Goal: Navigation & Orientation: Find specific page/section

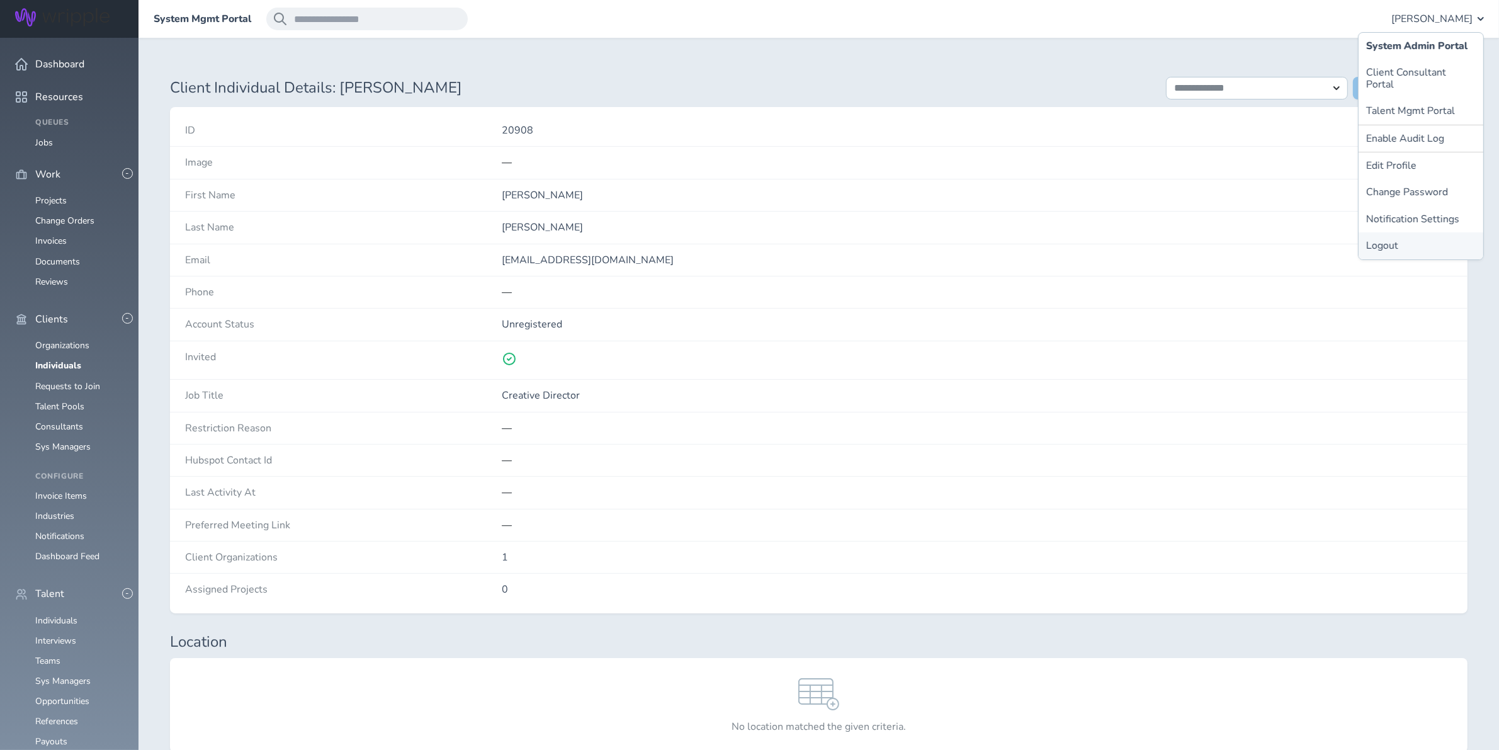
click at [1392, 232] on link "Logout" at bounding box center [1421, 245] width 125 height 26
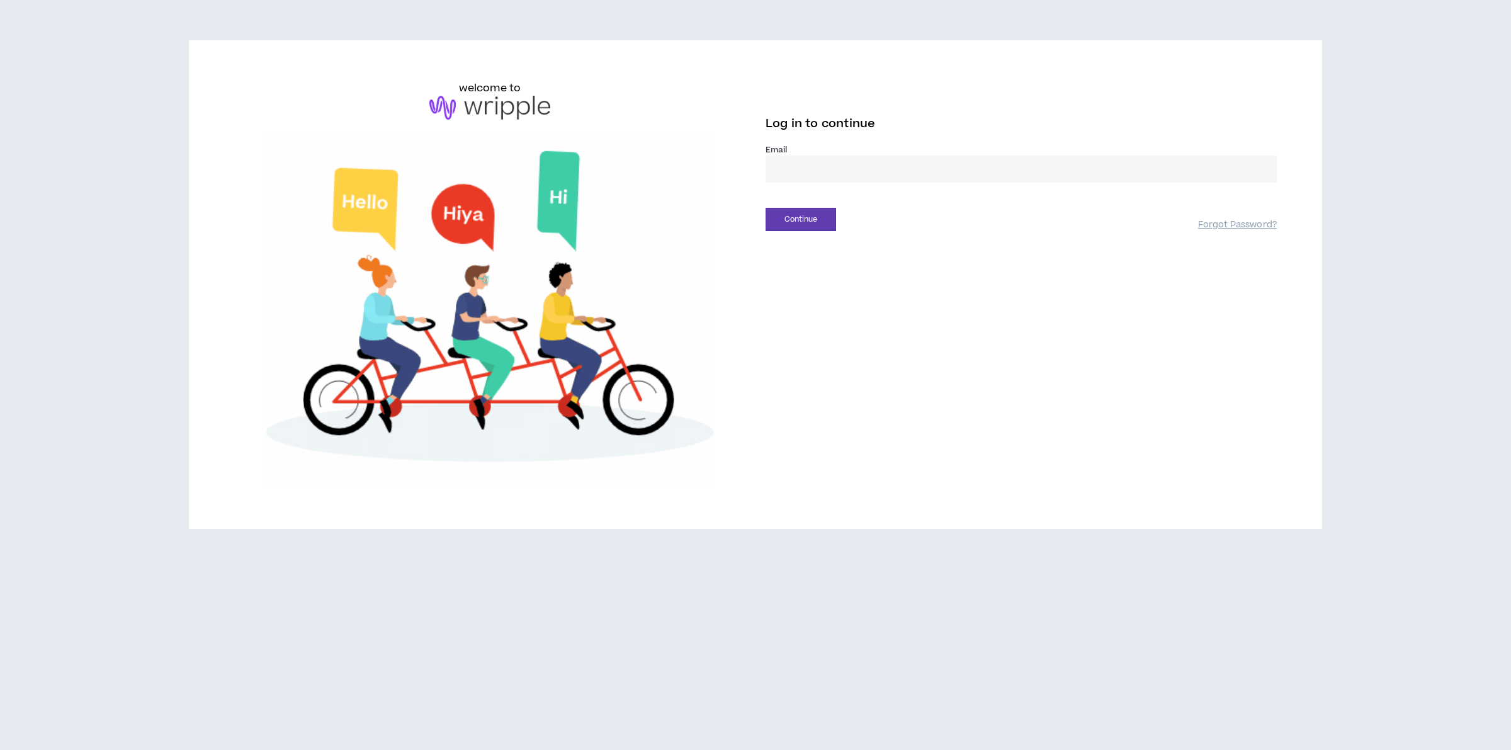
click at [864, 166] on input "email" at bounding box center [1021, 169] width 511 height 27
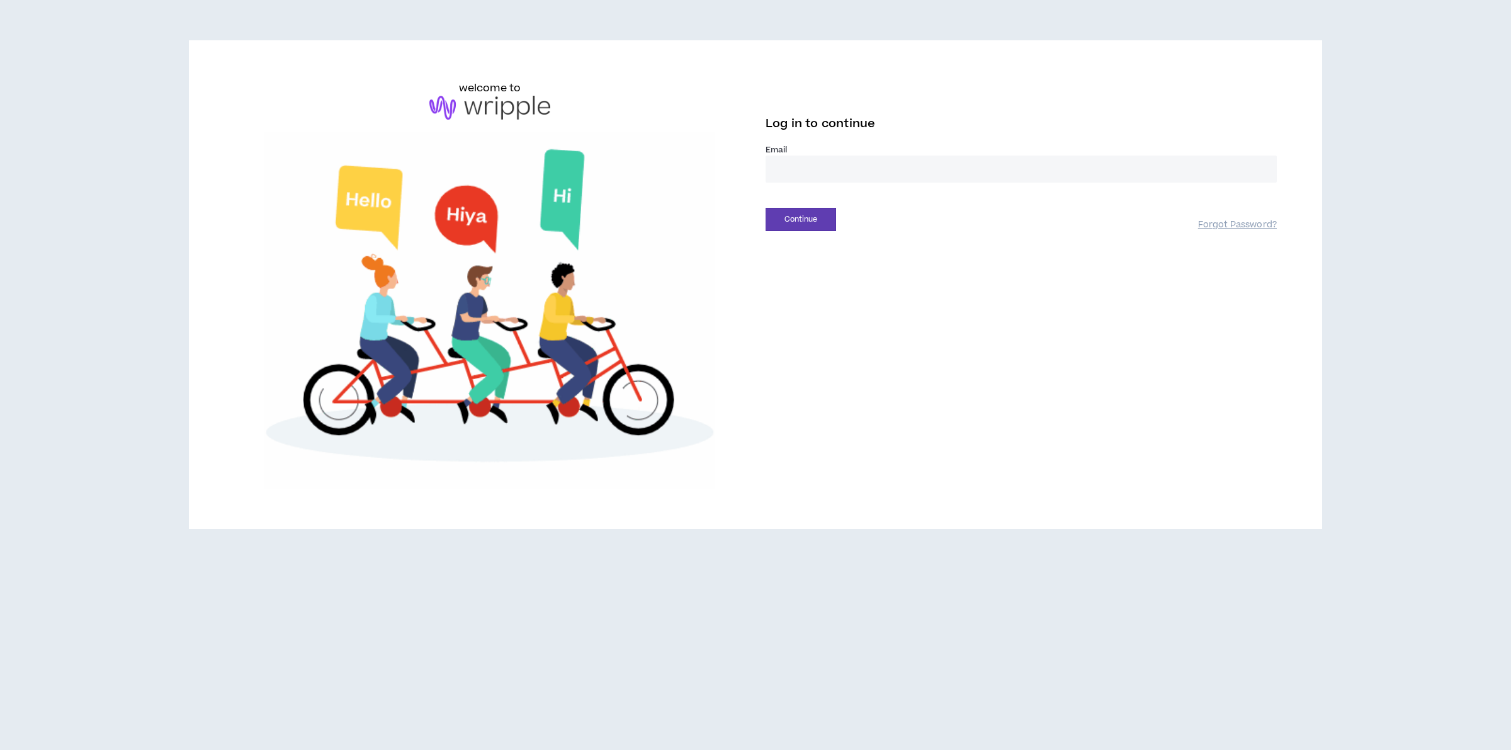
type input "**********"
click at [819, 221] on button "Continue" at bounding box center [801, 219] width 71 height 23
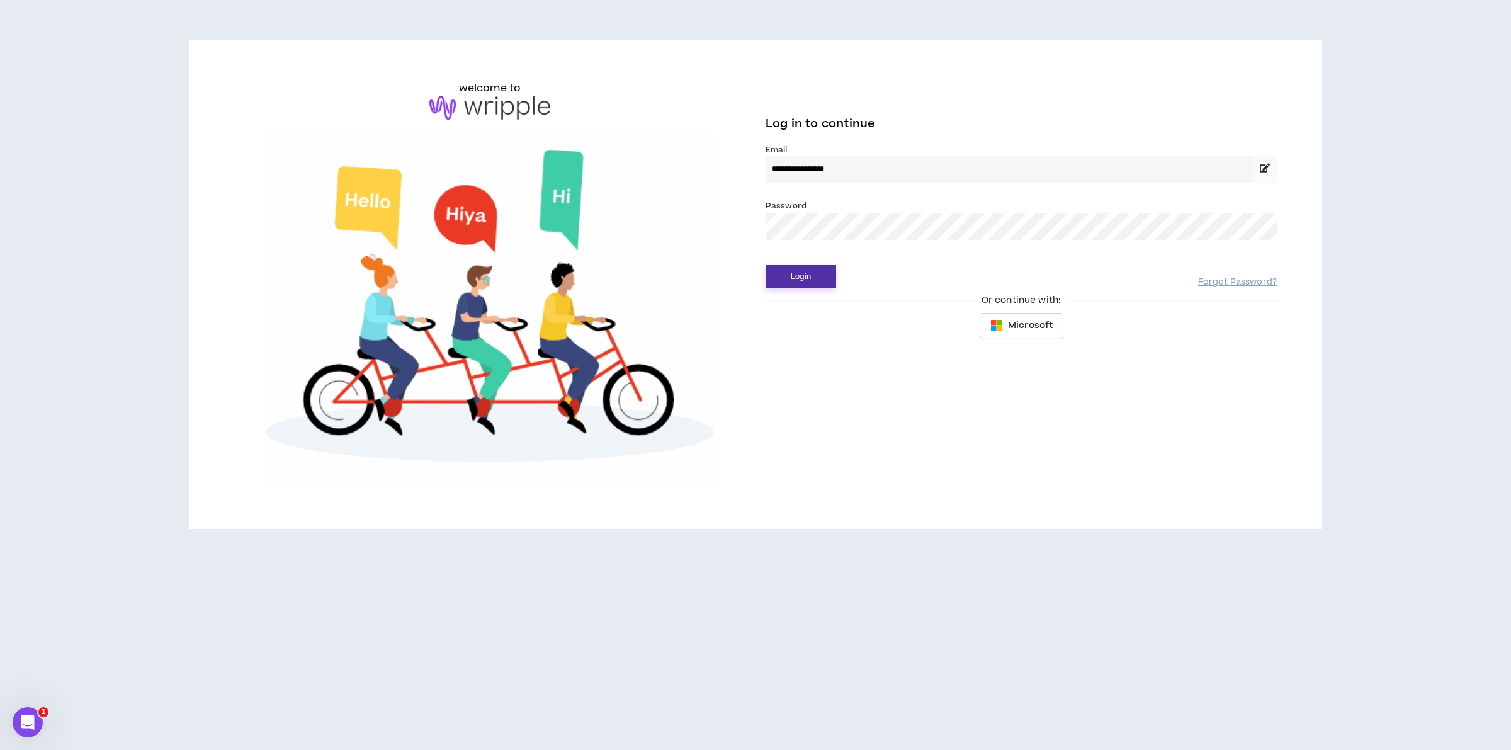
click at [823, 271] on button "Login" at bounding box center [801, 276] width 71 height 23
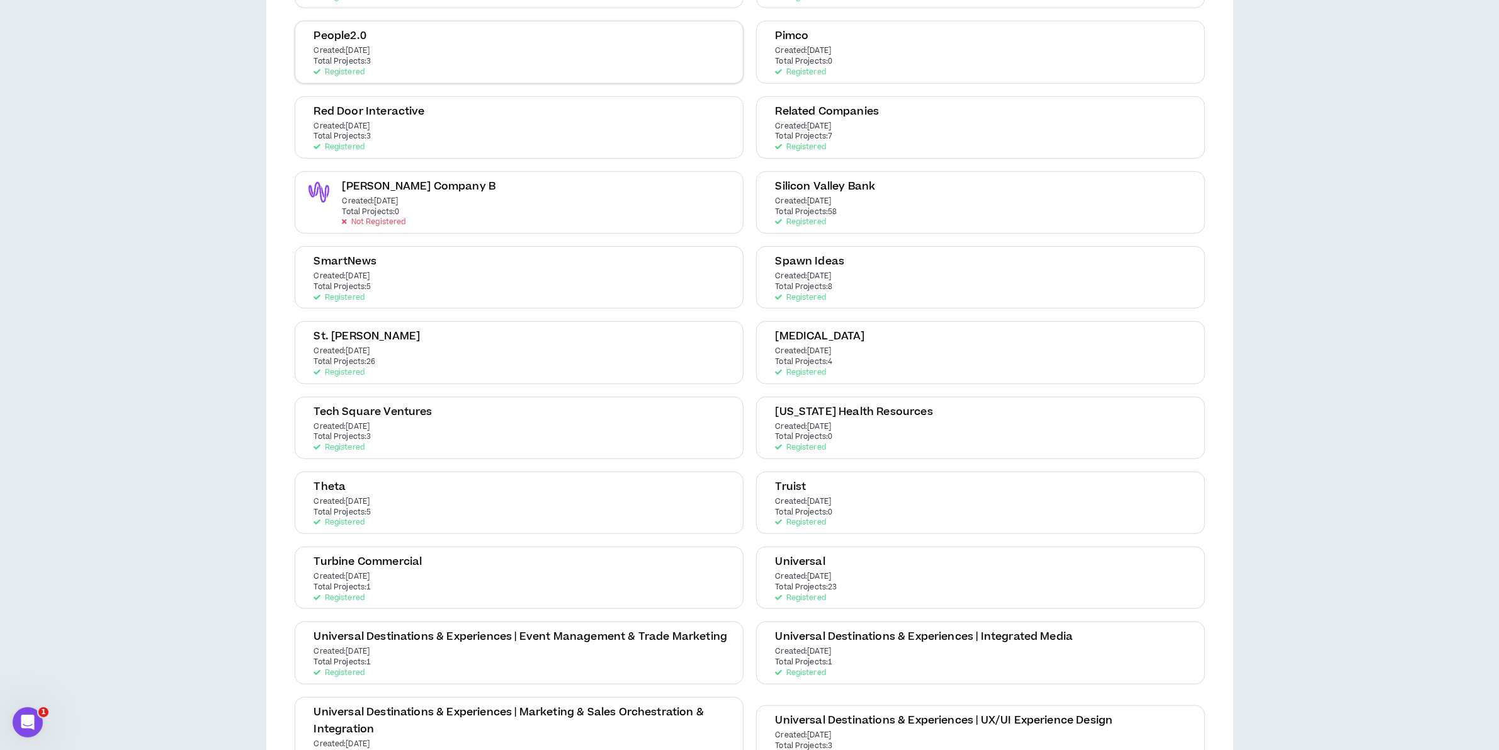
scroll to position [866, 0]
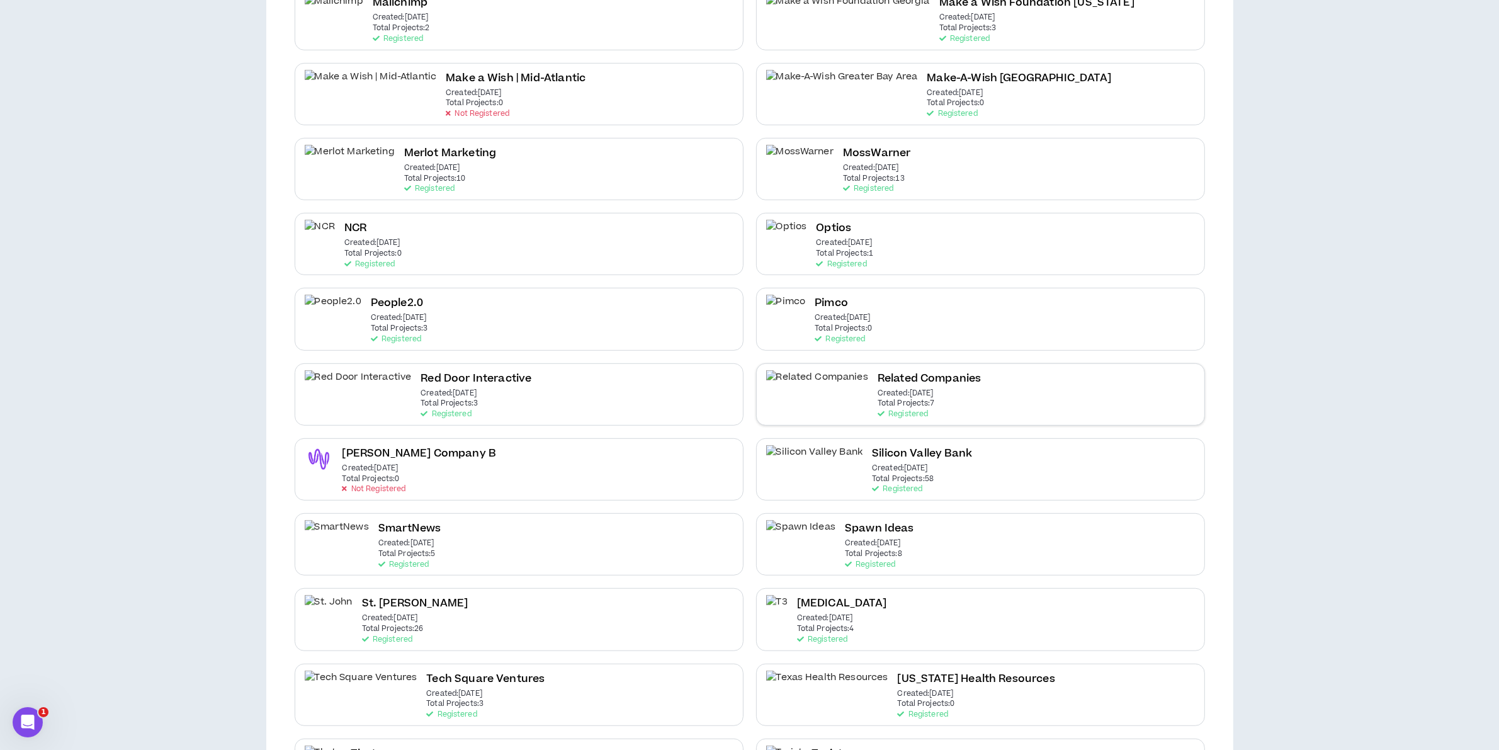
click at [882, 377] on div "Related Companies Created: [DATE] Total Projects: 7 Registered" at bounding box center [930, 394] width 104 height 48
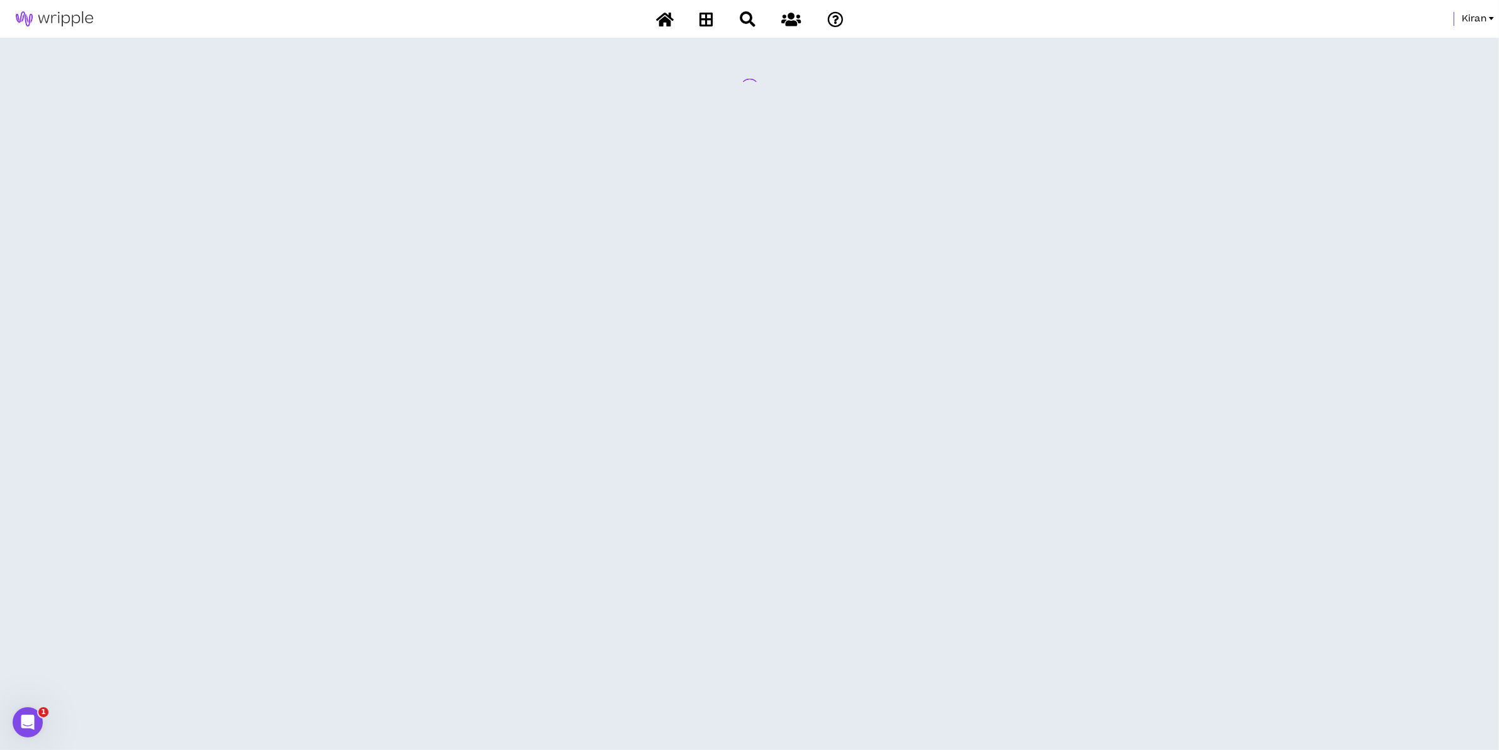
scroll to position [0, 0]
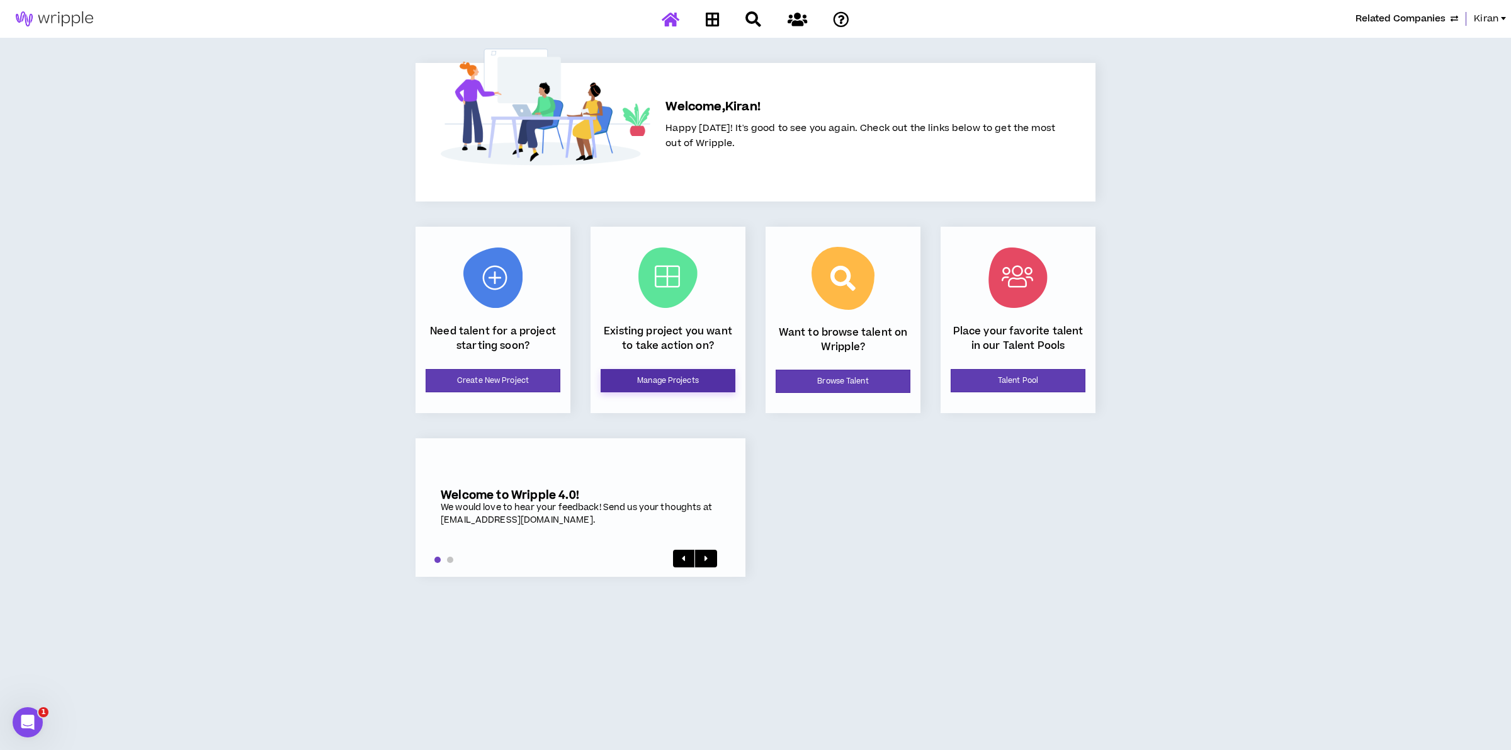
click at [640, 384] on link "Manage Projects" at bounding box center [668, 380] width 135 height 23
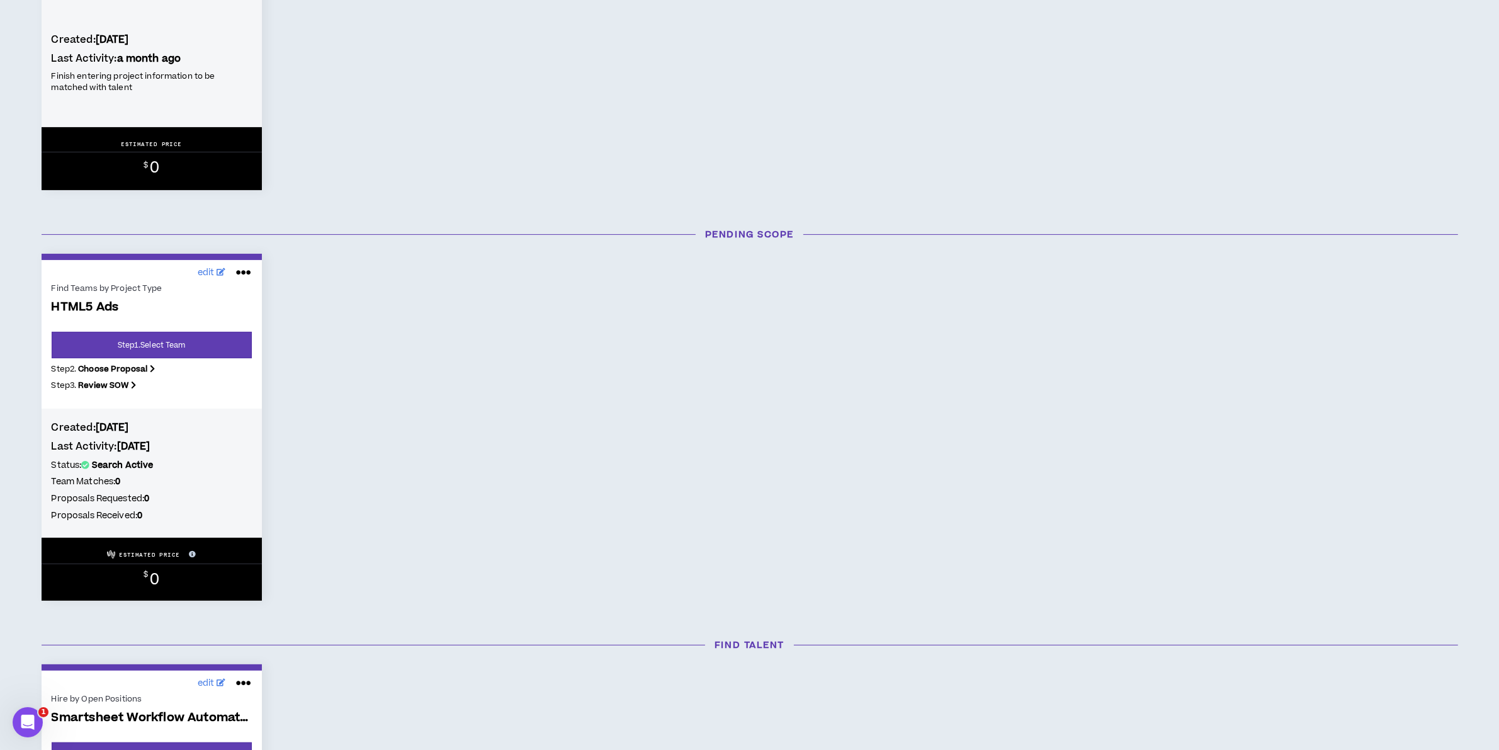
scroll to position [61, 0]
